Goal: Navigation & Orientation: Find specific page/section

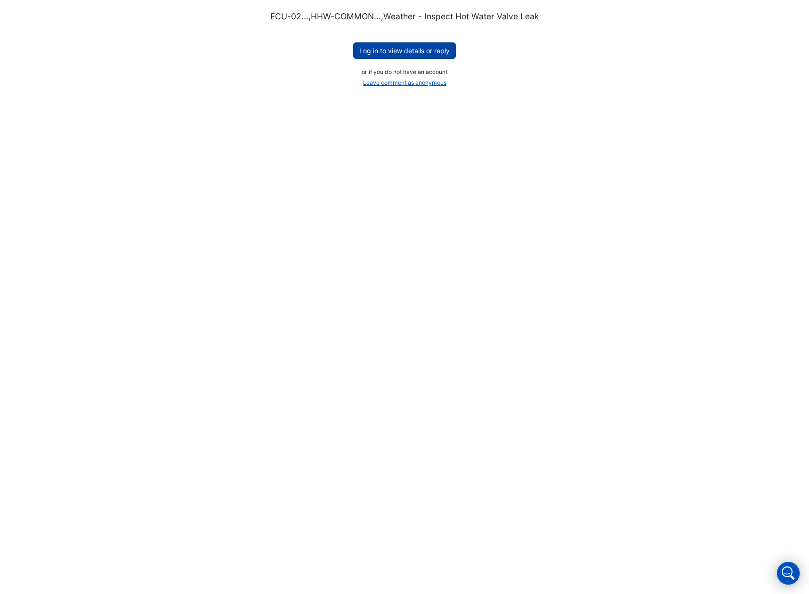
click at [396, 52] on button "Log in to view details or reply" at bounding box center [404, 50] width 103 height 16
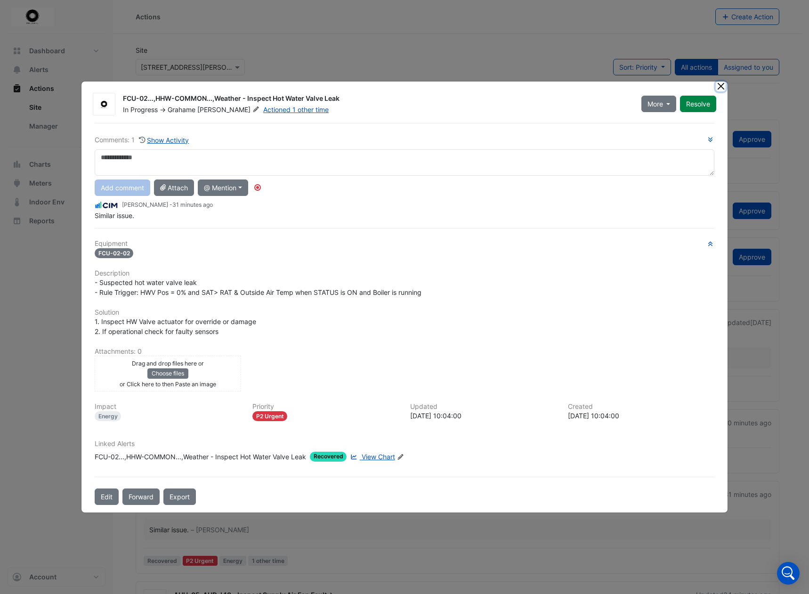
click at [721, 87] on button "Close" at bounding box center [721, 86] width 10 height 10
